Goal: Task Accomplishment & Management: Manage account settings

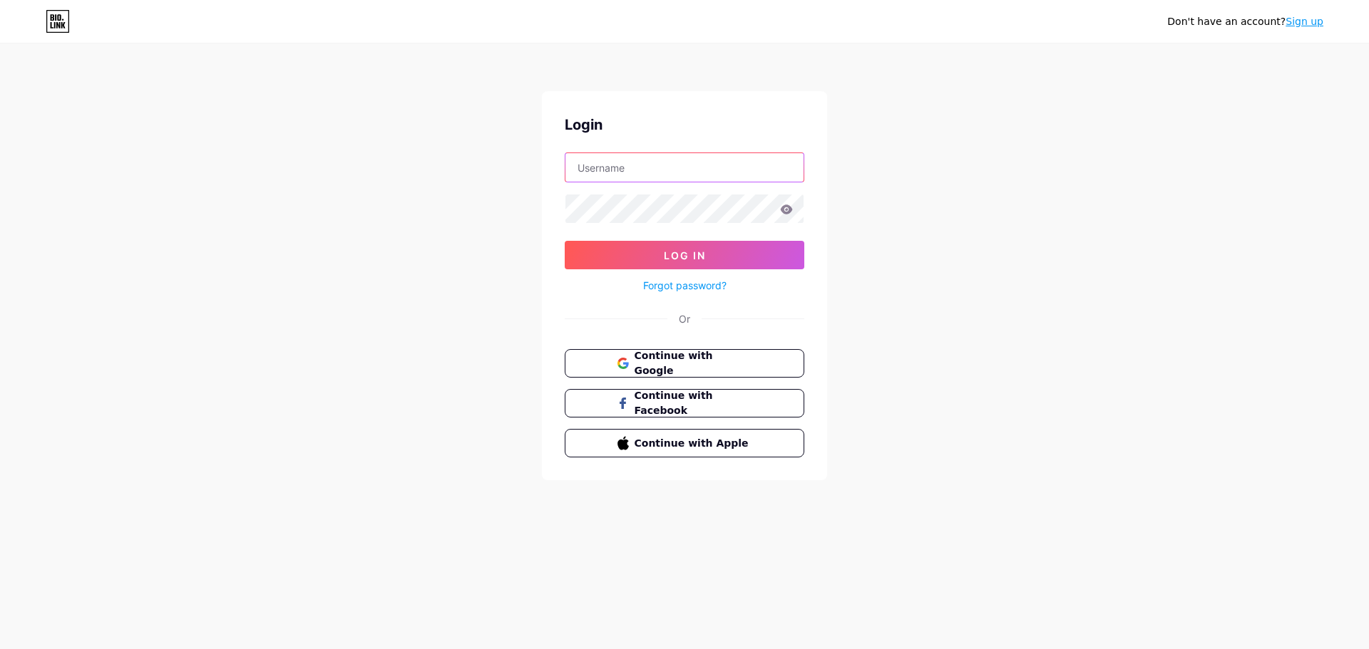
type input "[EMAIL_ADDRESS][DOMAIN_NAME]"
click at [565, 241] on button "Log In" at bounding box center [684, 255] width 239 height 29
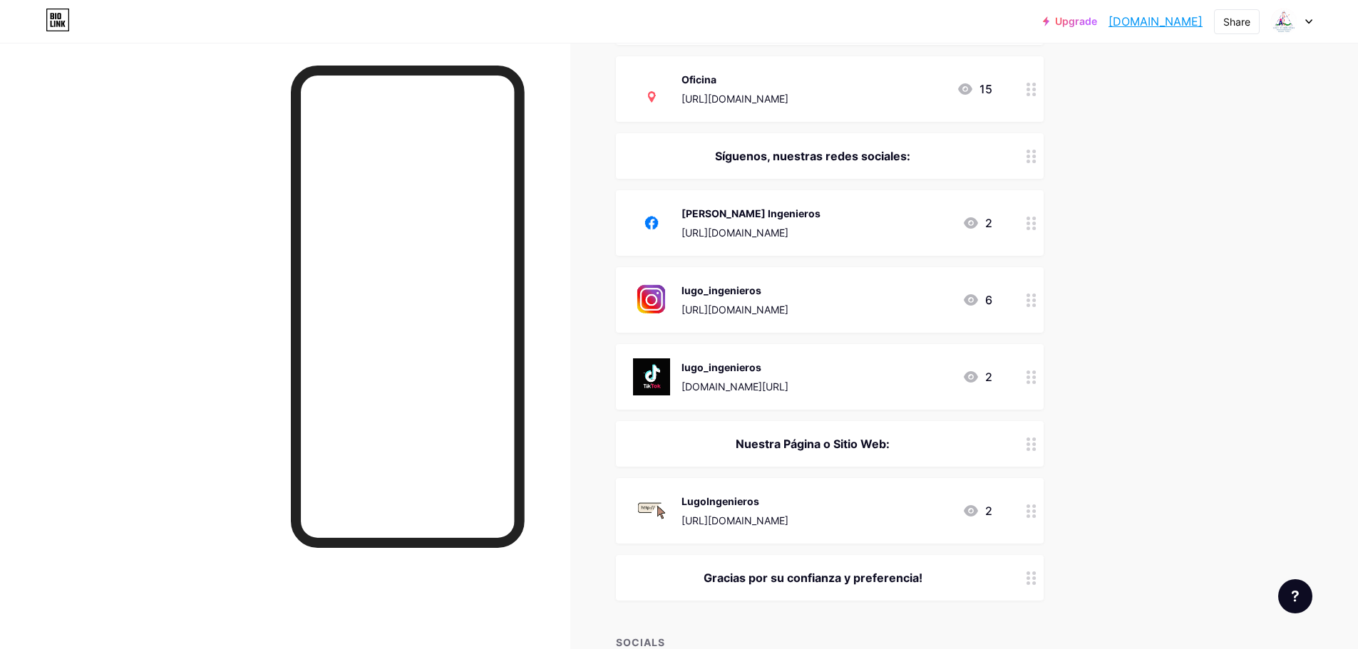
scroll to position [784, 0]
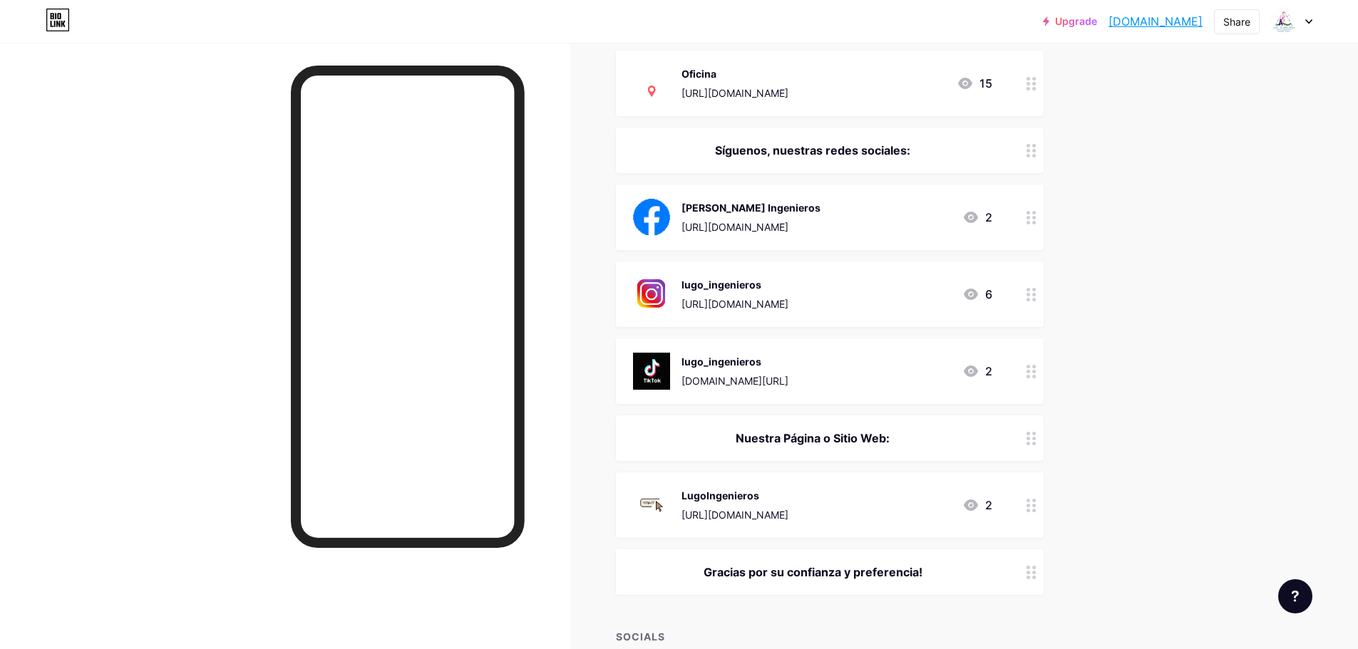
click at [670, 96] on img at bounding box center [651, 83] width 37 height 37
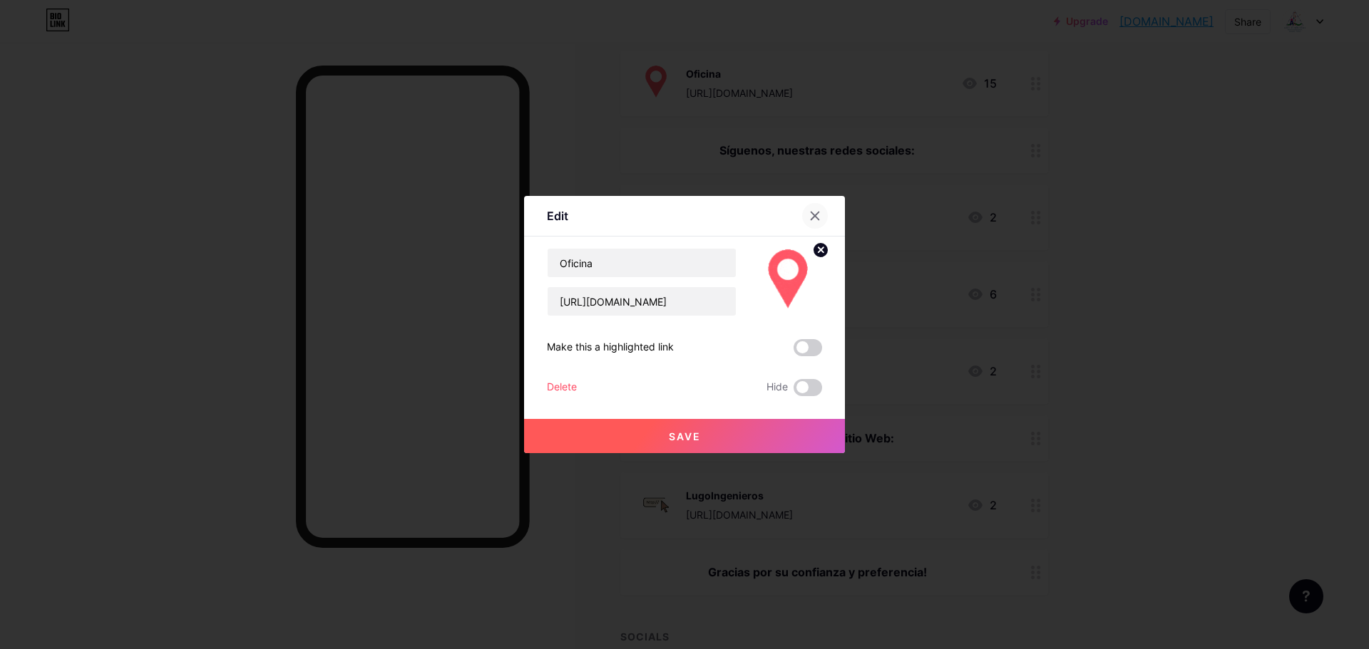
click at [809, 216] on icon at bounding box center [814, 215] width 11 height 11
